Goal: Task Accomplishment & Management: Manage account settings

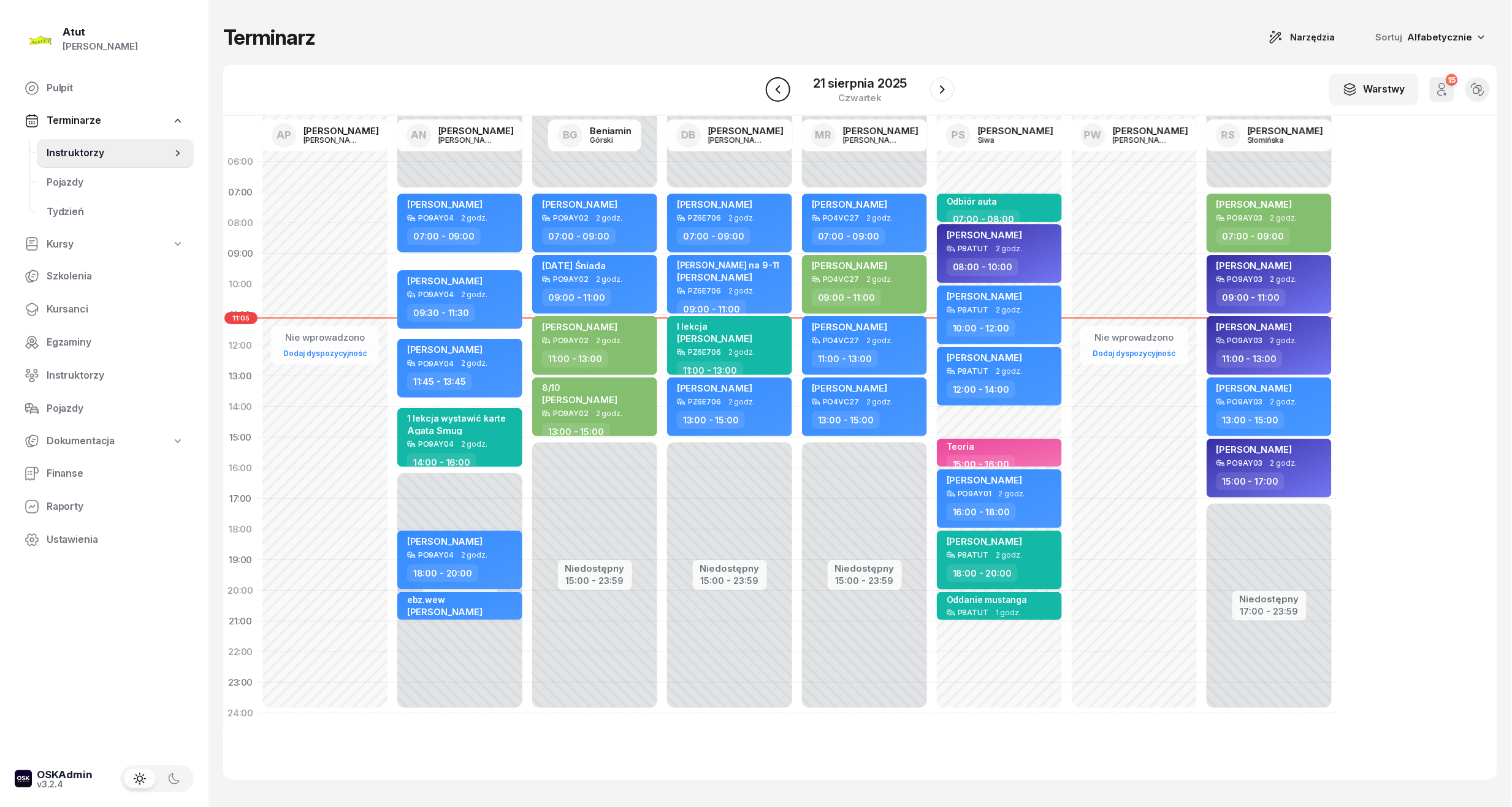
click at [781, 87] on icon "button" at bounding box center [778, 89] width 15 height 15
click at [781, 87] on icon "button" at bounding box center [778, 89] width 15 height 15
click at [781, 87] on icon "button" at bounding box center [778, 89] width 15 height 15
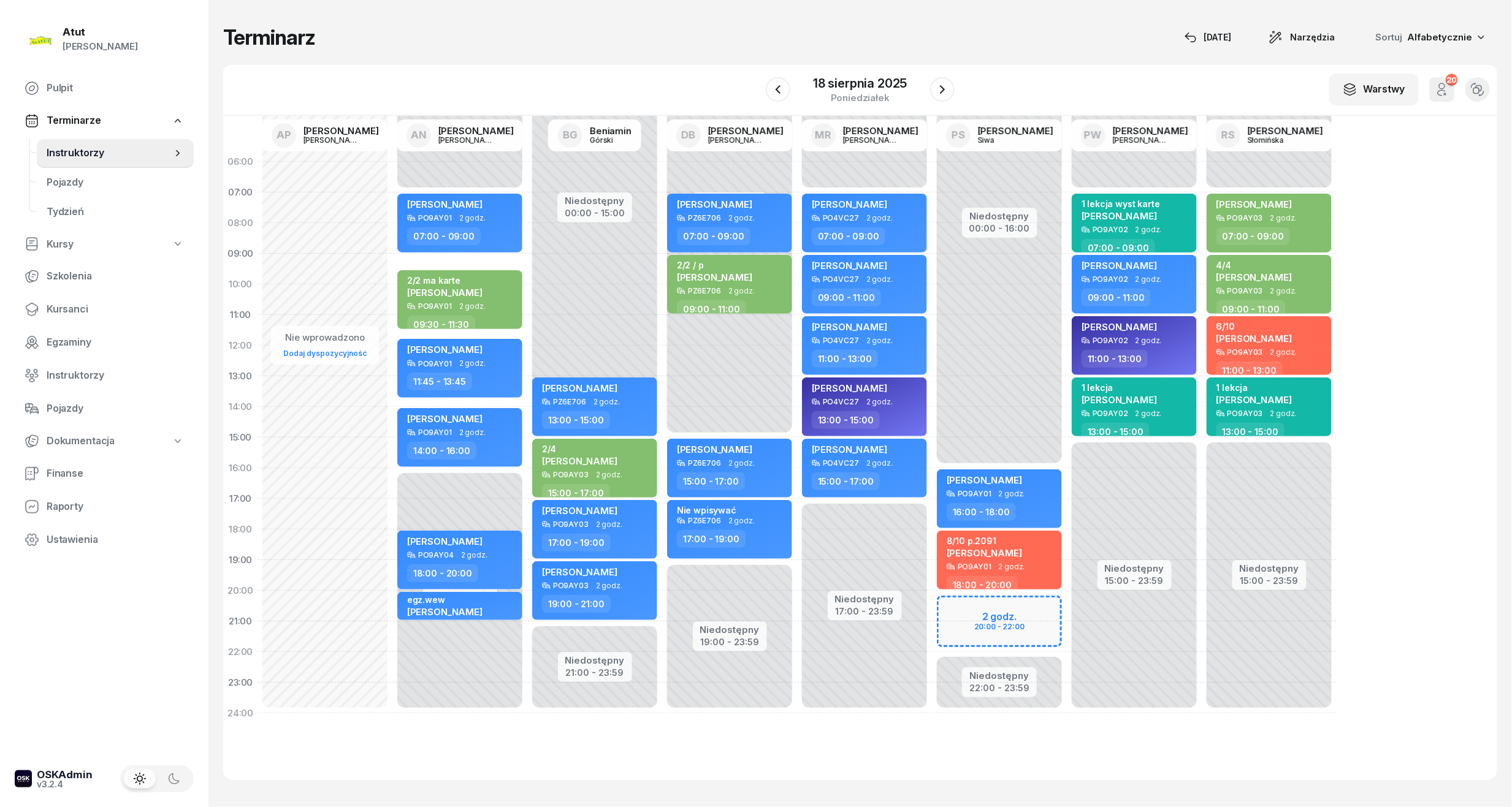
click at [773, 102] on div "[DATE]" at bounding box center [860, 90] width 189 height 35
click at [775, 97] on button "button" at bounding box center [778, 89] width 24 height 24
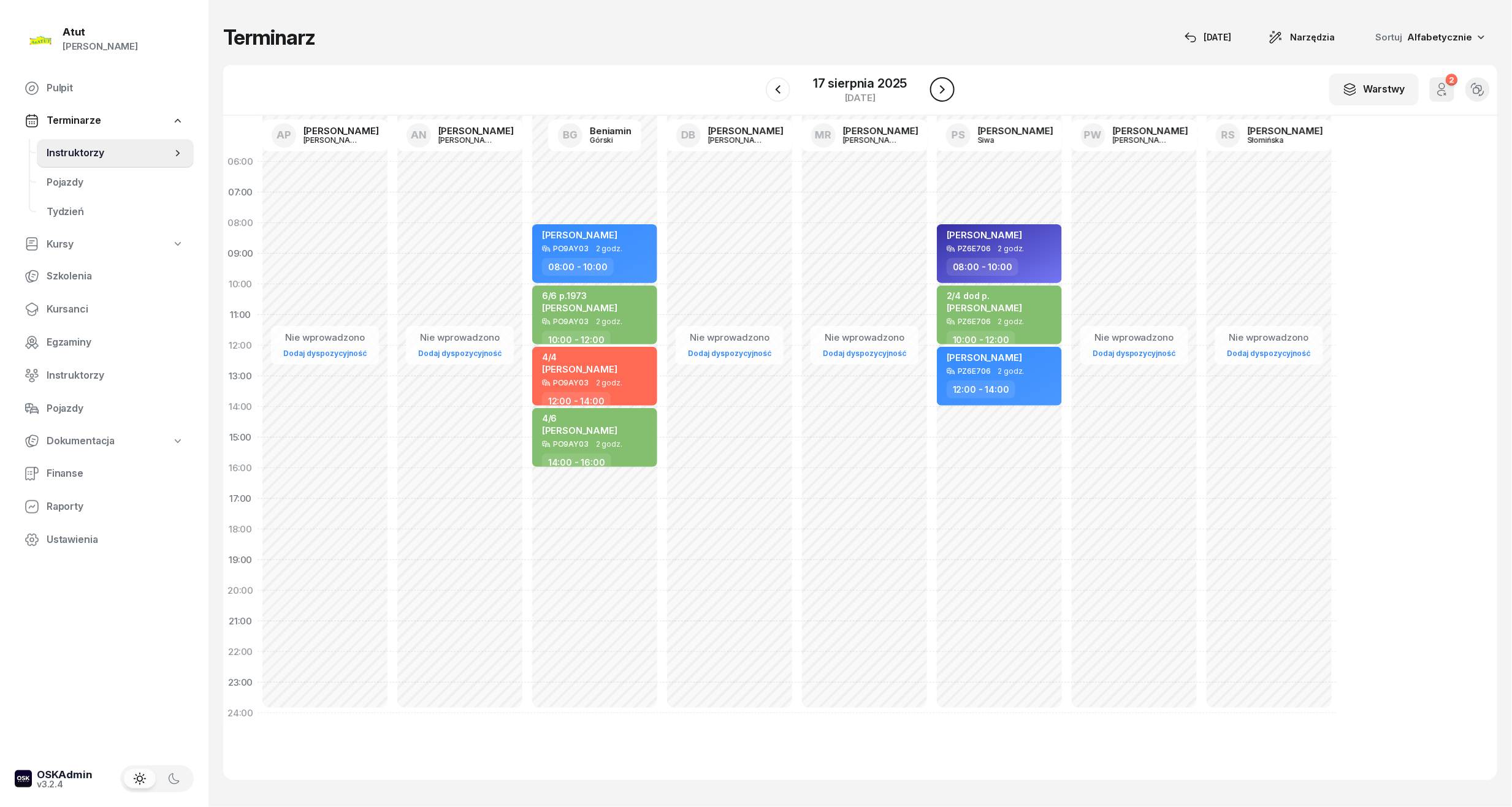
click at [933, 91] on button "button" at bounding box center [942, 89] width 24 height 24
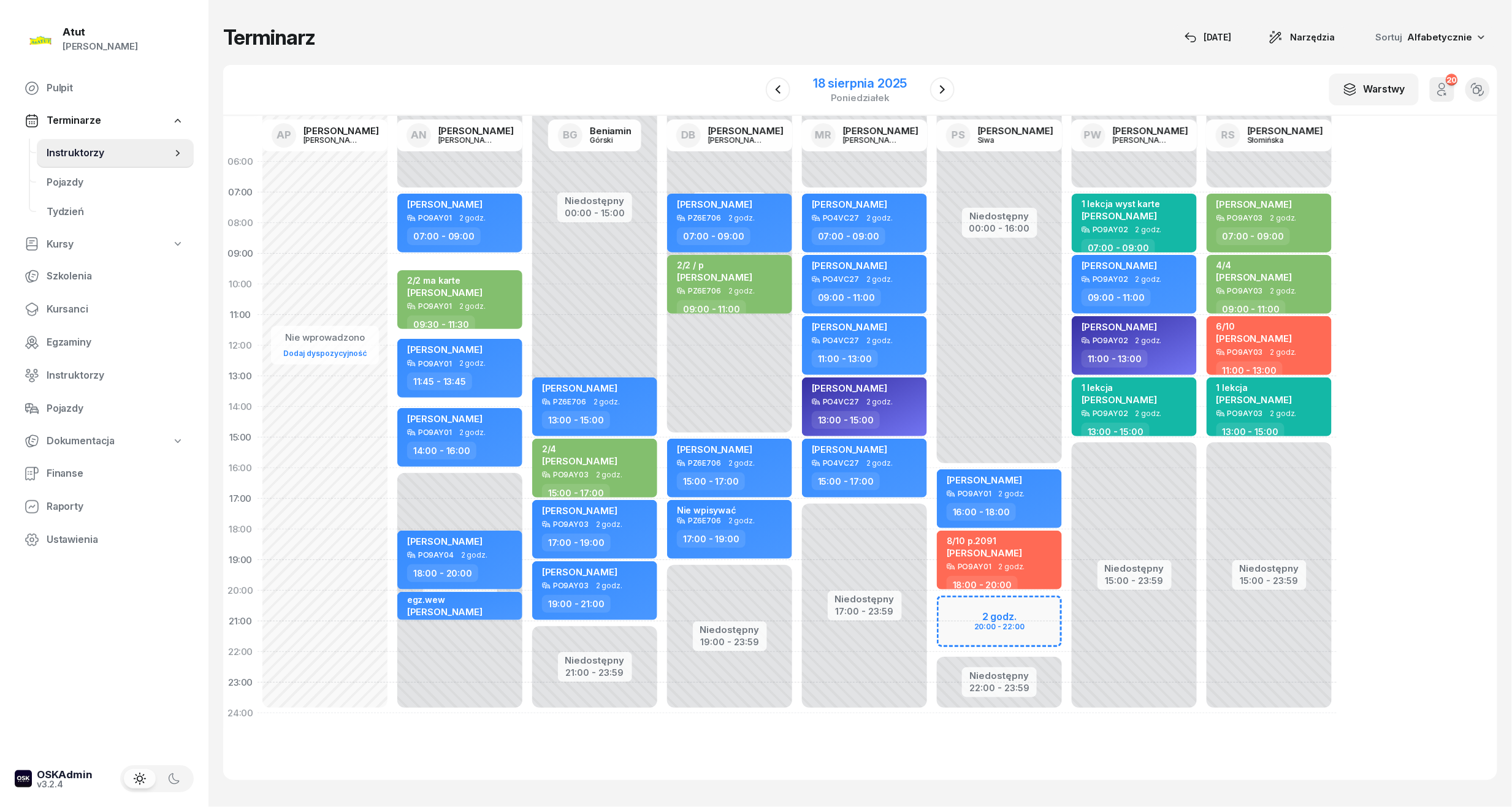
click at [894, 79] on div "18 sierpnia 2025" at bounding box center [860, 83] width 93 height 12
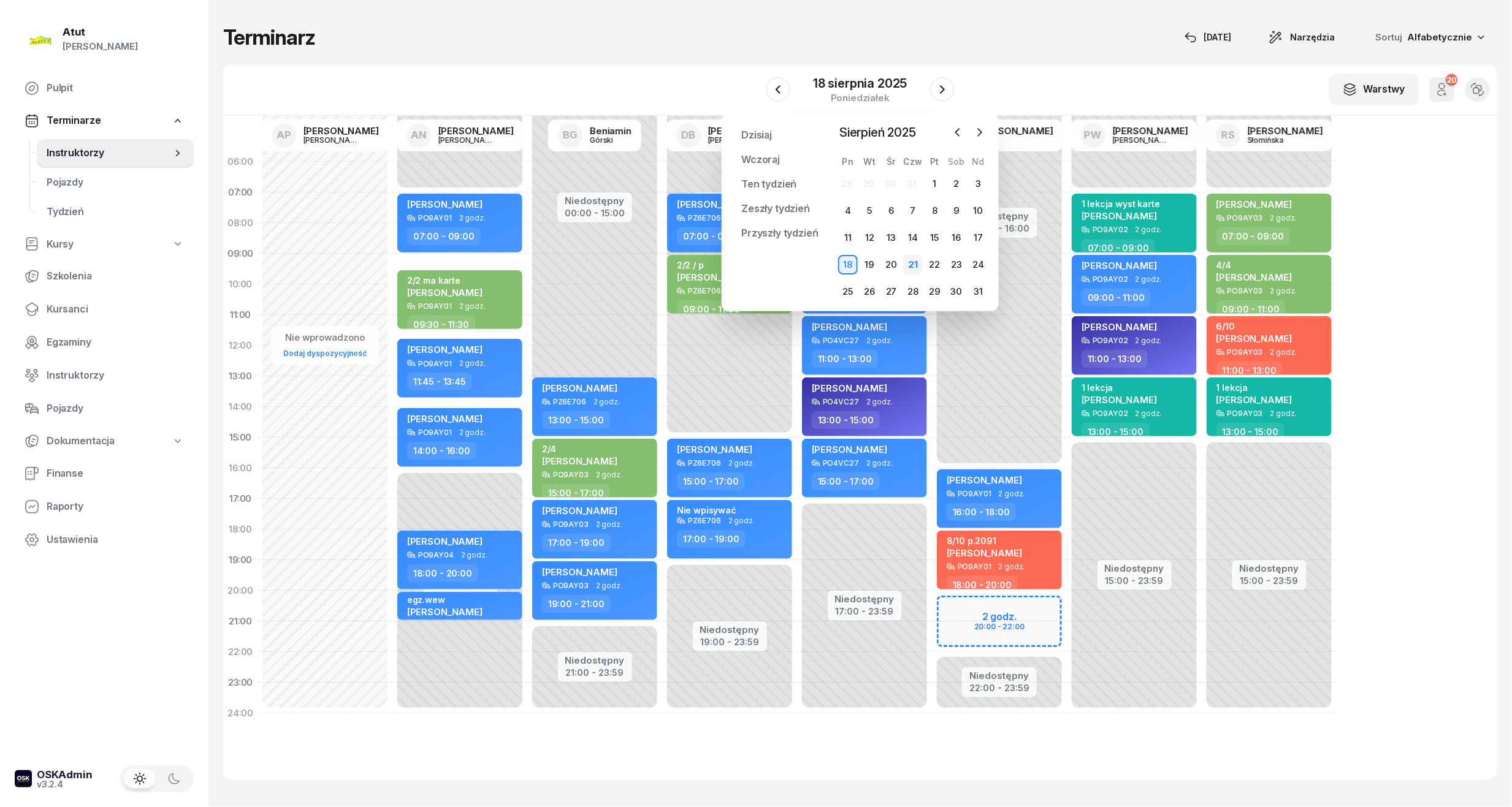
click at [915, 266] on div "21" at bounding box center [913, 264] width 20 height 20
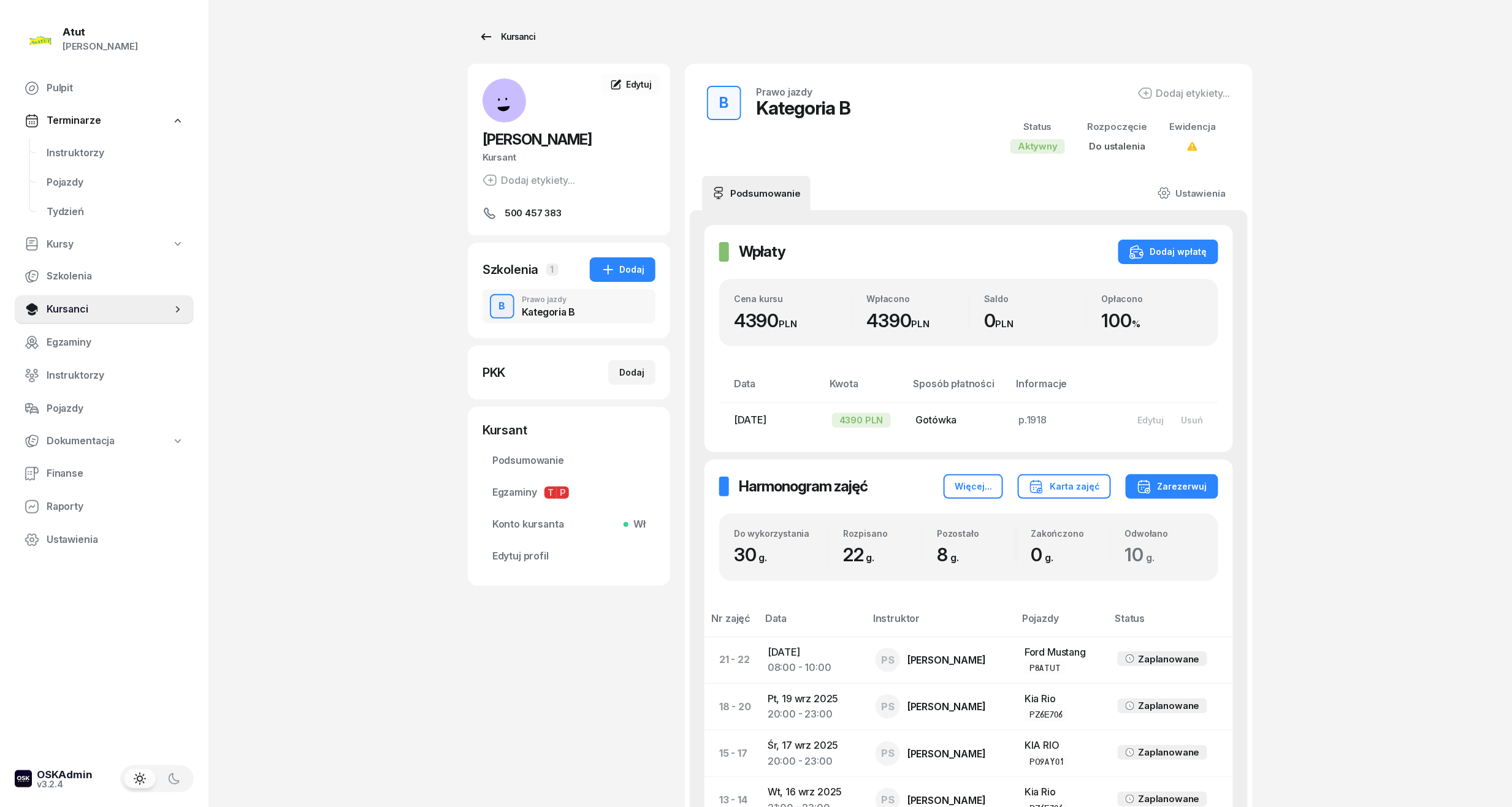
click at [516, 40] on div "Kursanci" at bounding box center [507, 37] width 56 height 15
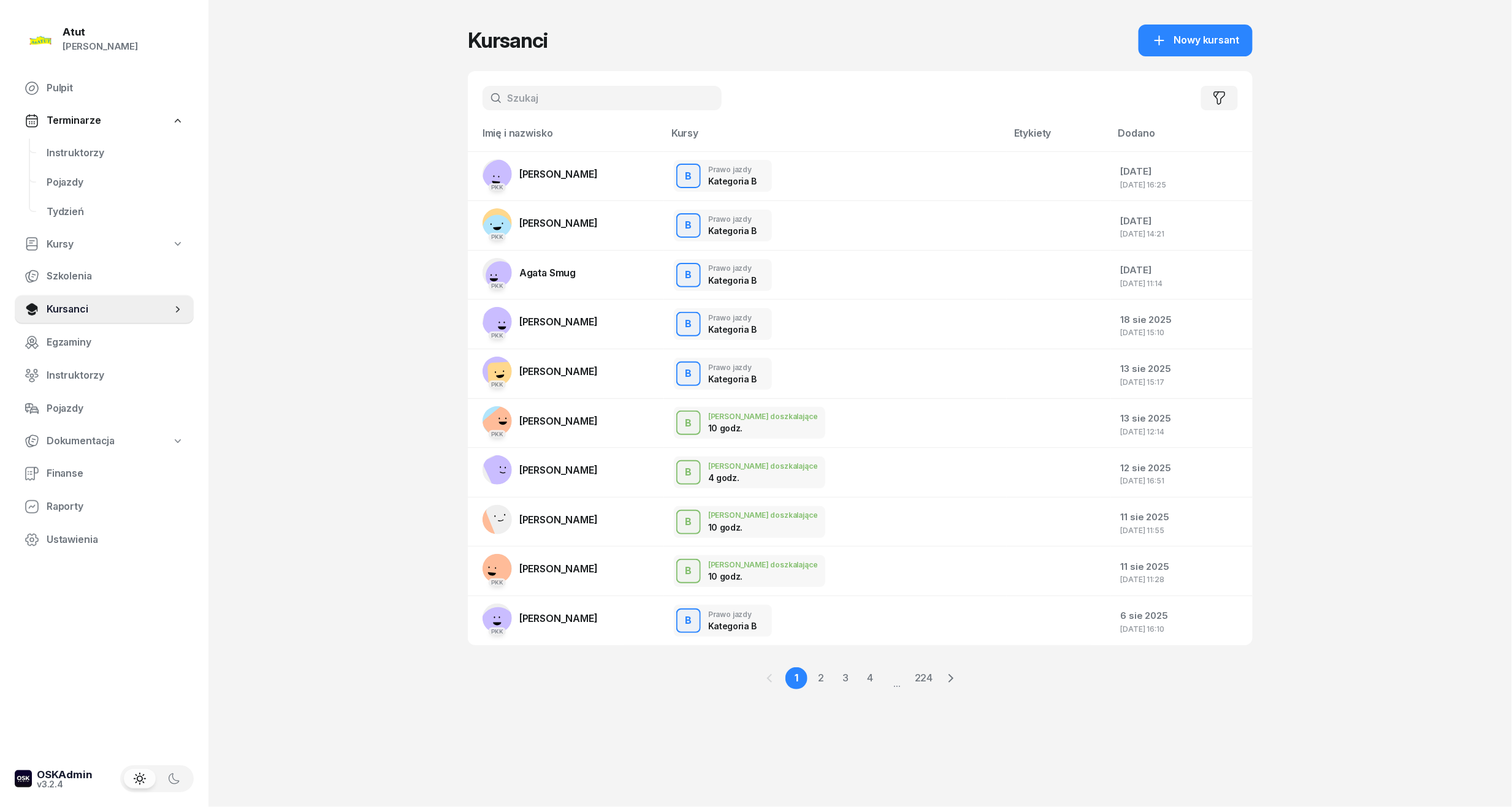
click at [613, 100] on input "text" at bounding box center [601, 98] width 239 height 24
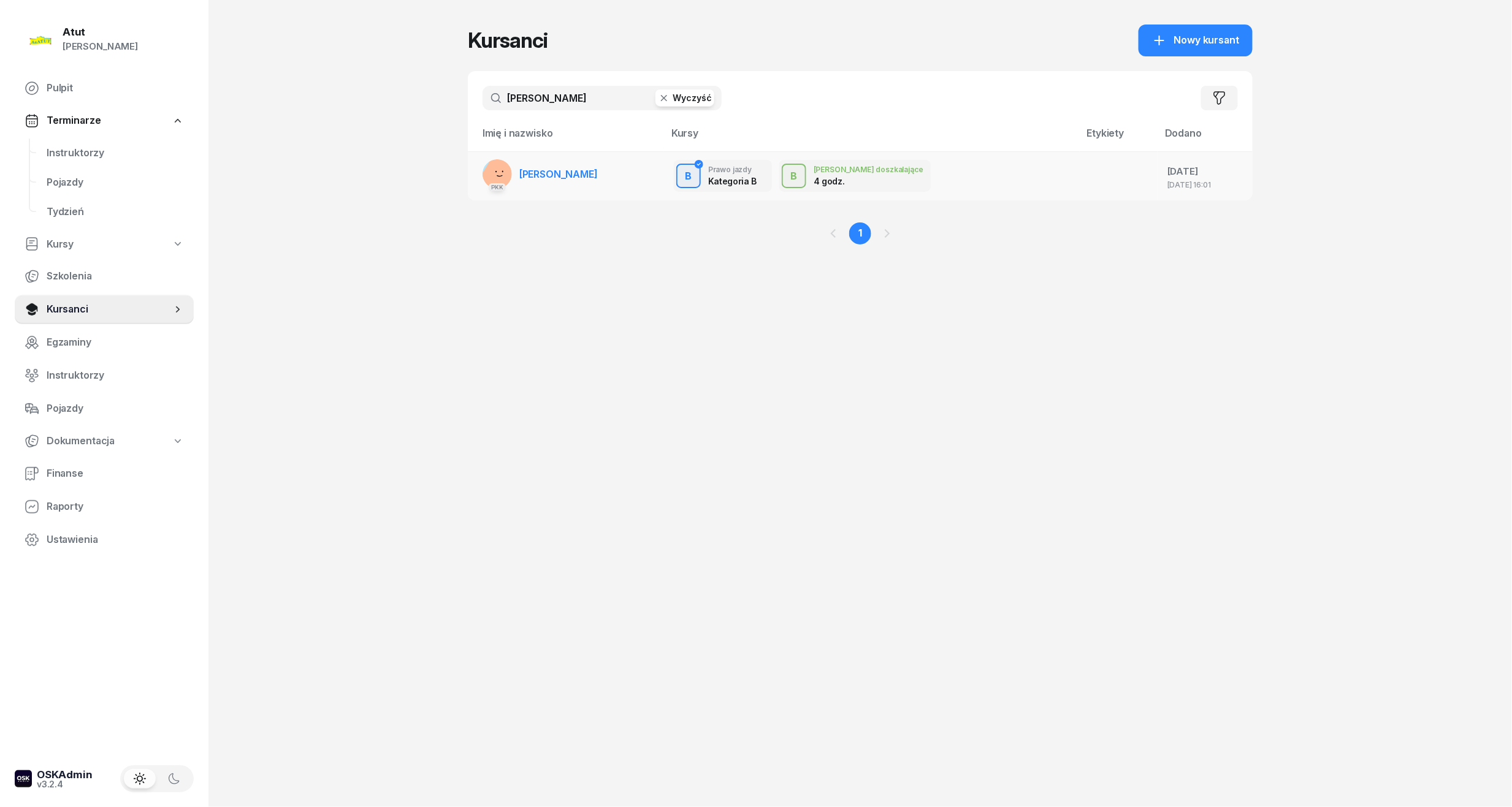
type input "[PERSON_NAME]"
click at [580, 172] on span "[PERSON_NAME]" at bounding box center [558, 174] width 79 height 12
